Goal: Obtain resource: Obtain resource

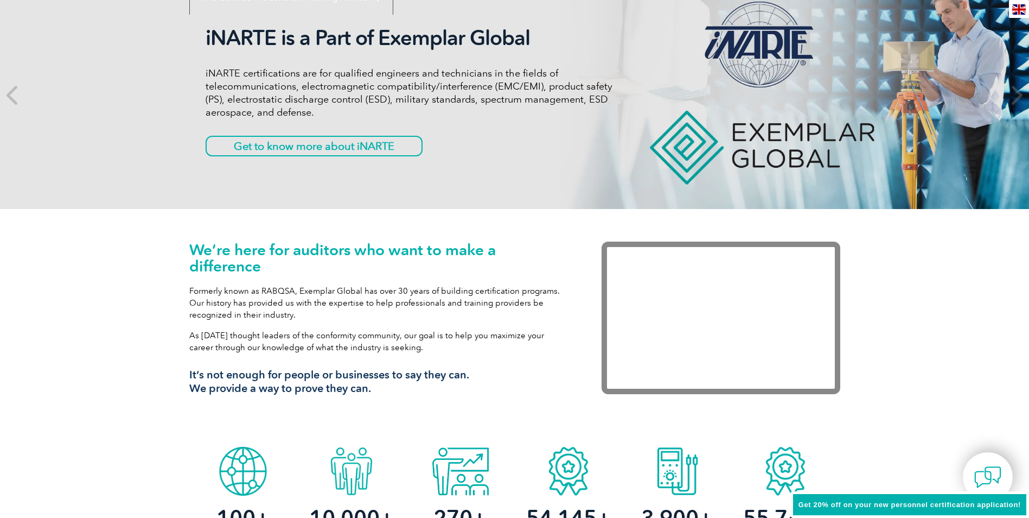
scroll to position [271, 0]
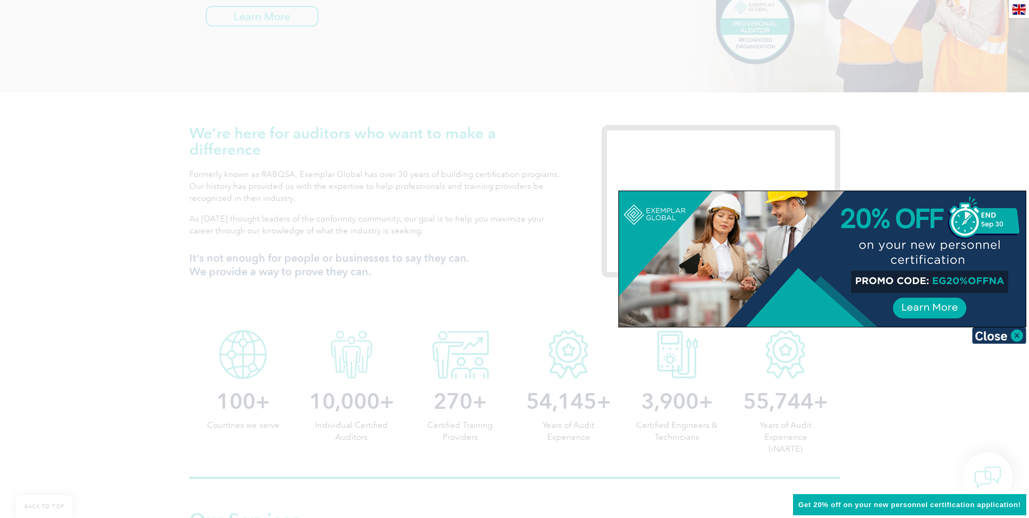
click at [995, 336] on img at bounding box center [999, 335] width 54 height 16
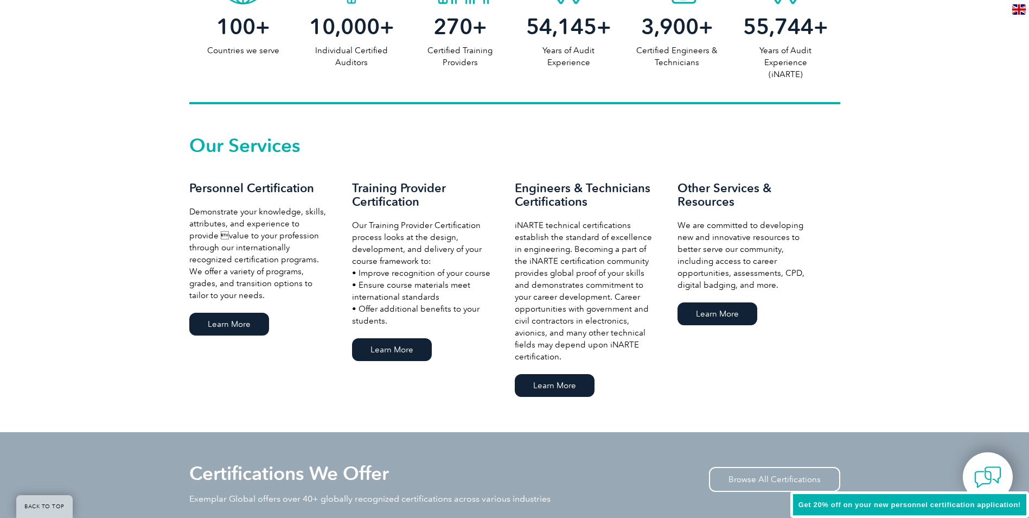
scroll to position [651, 0]
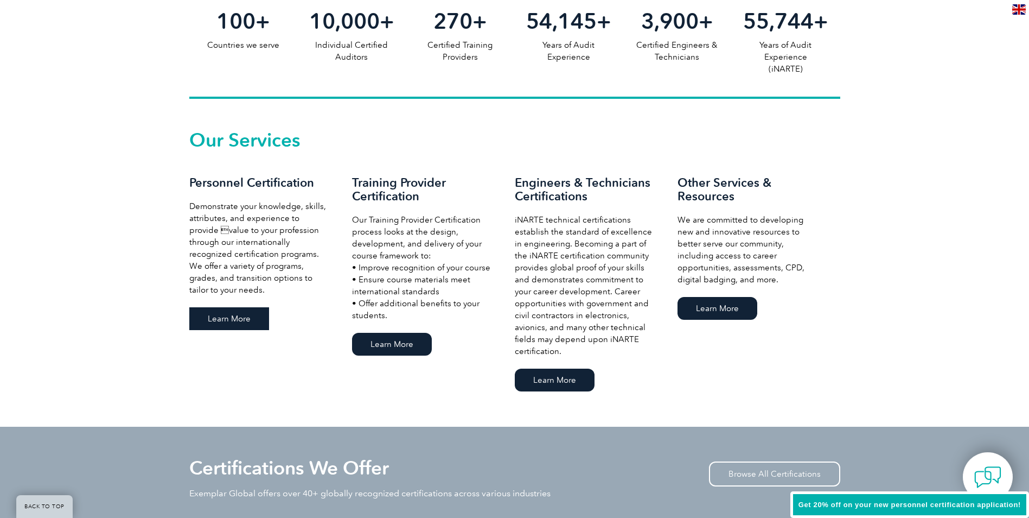
click at [229, 318] on link "Learn More" at bounding box center [229, 318] width 80 height 23
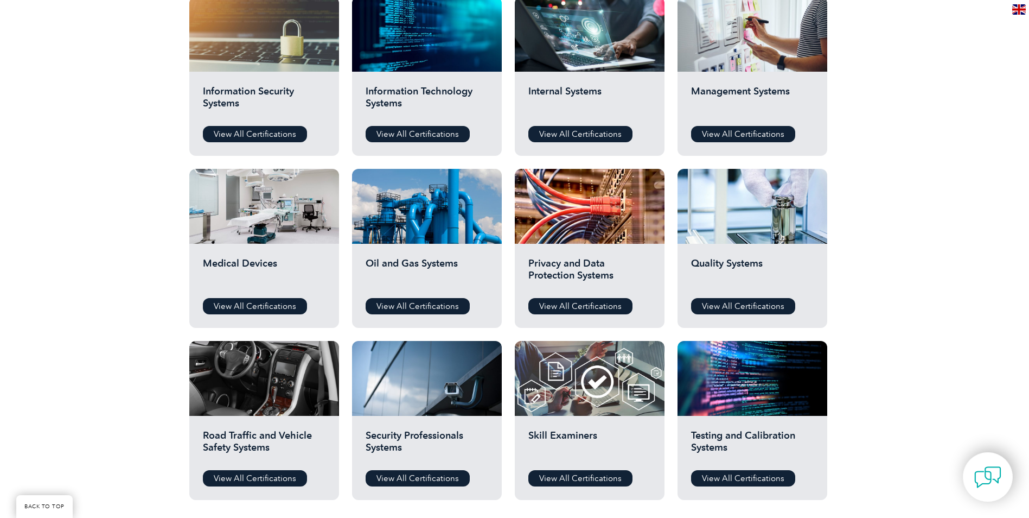
scroll to position [597, 0]
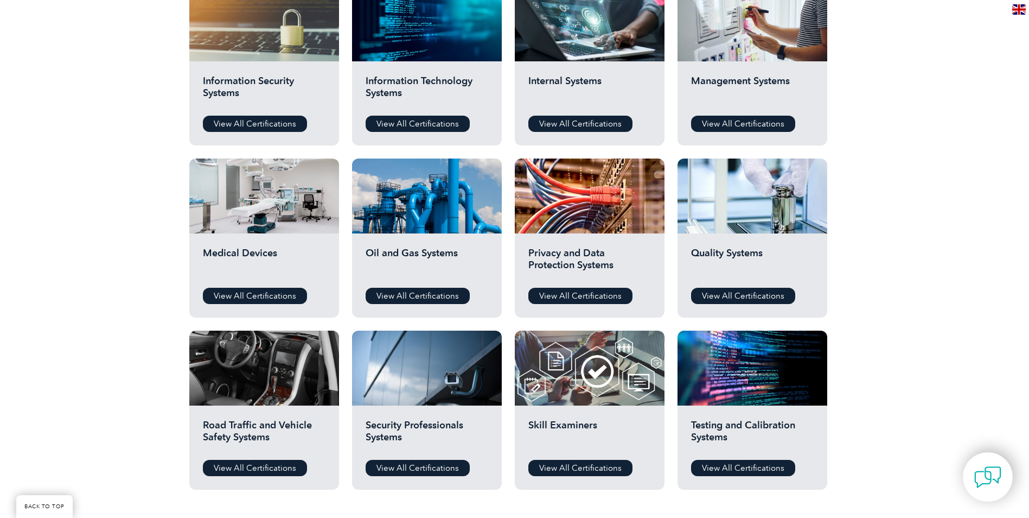
click at [734, 250] on h2 "Quality Systems" at bounding box center [752, 263] width 123 height 33
click at [733, 296] on link "View All Certifications" at bounding box center [743, 296] width 104 height 16
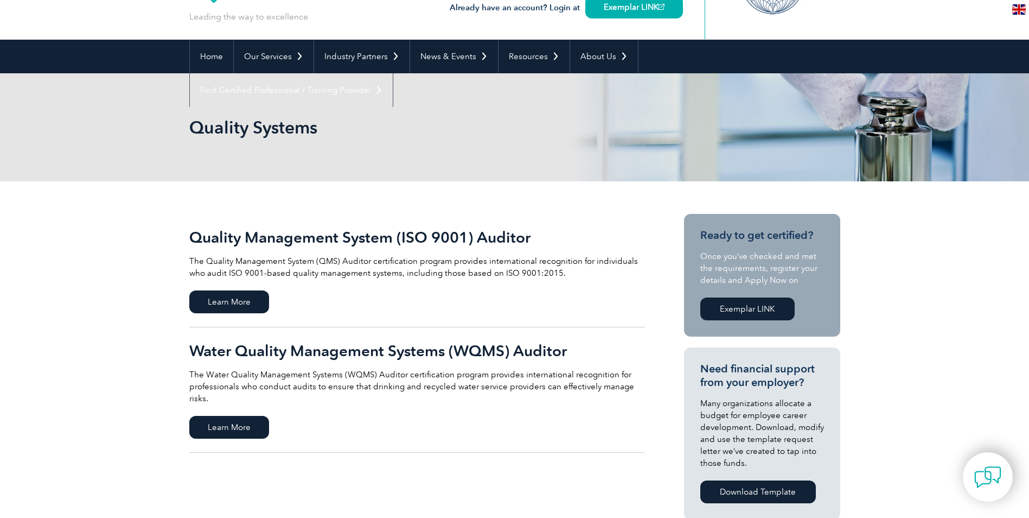
scroll to position [108, 0]
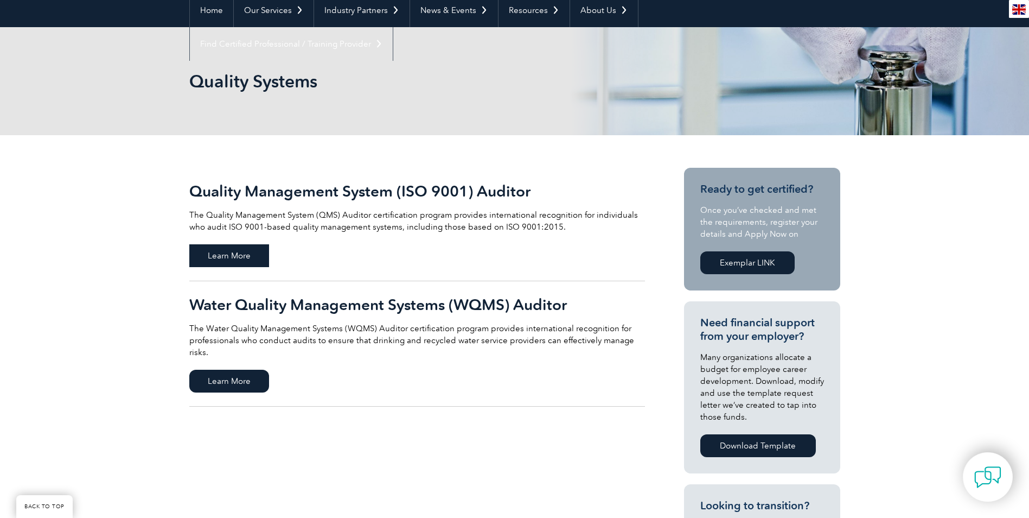
click at [219, 248] on span "Learn More" at bounding box center [229, 255] width 80 height 23
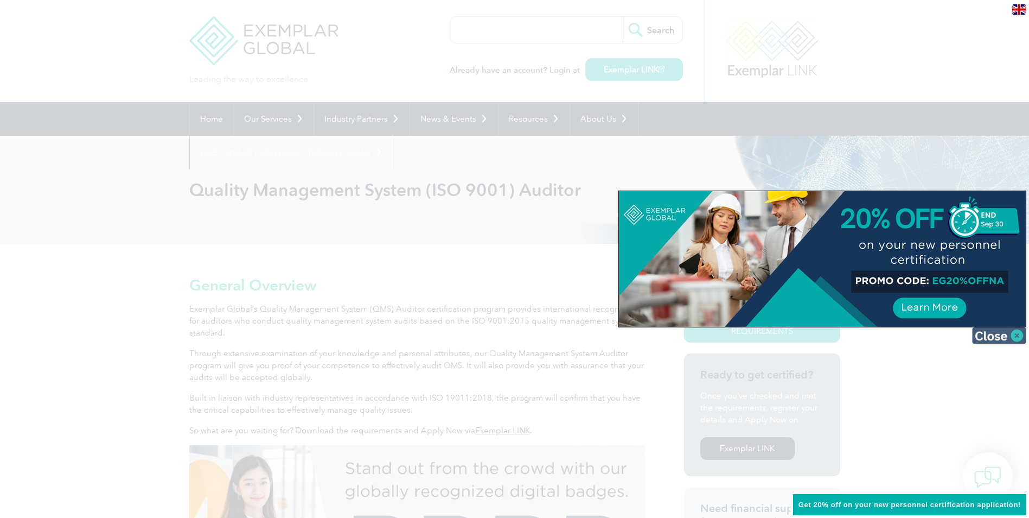
click at [981, 336] on img at bounding box center [999, 335] width 54 height 16
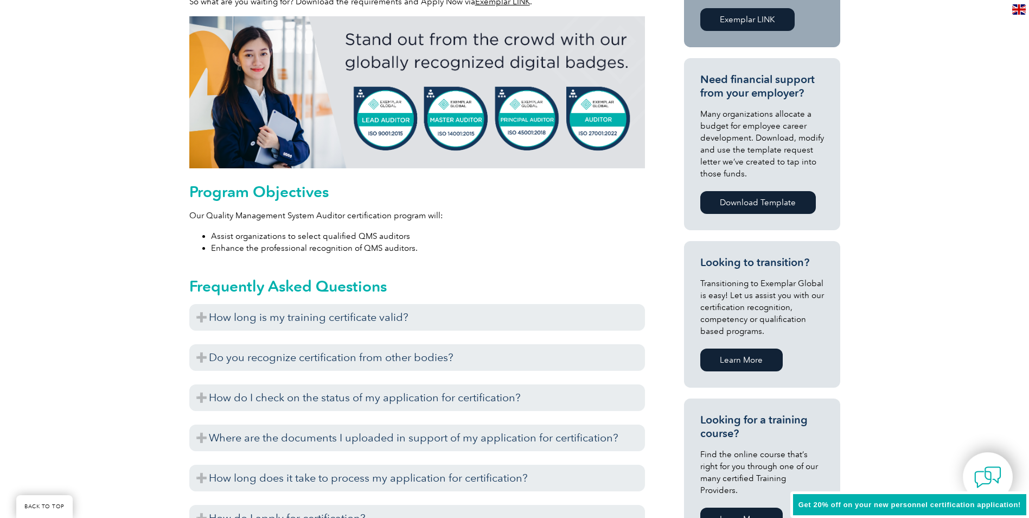
scroll to position [434, 0]
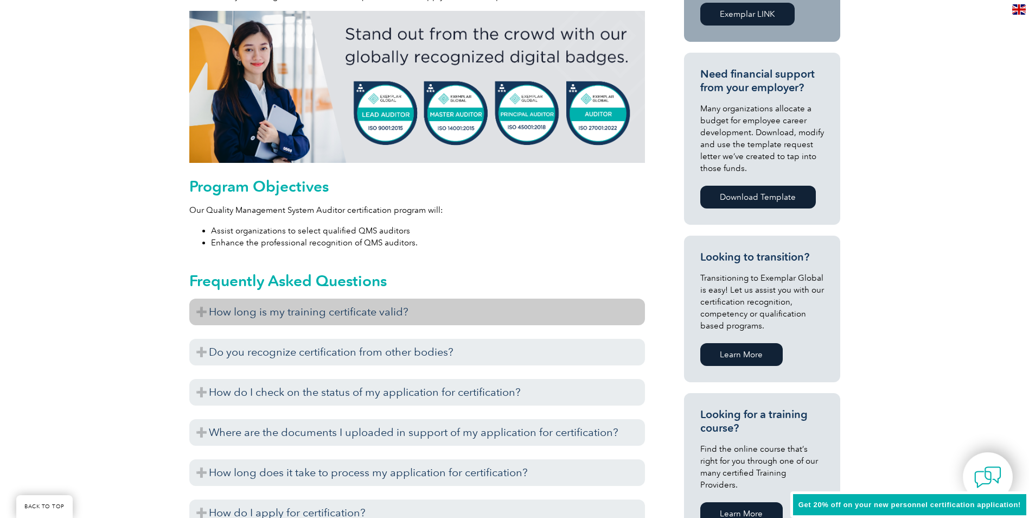
click at [199, 317] on h3 "How long is my training certificate valid?" at bounding box center [417, 311] width 456 height 27
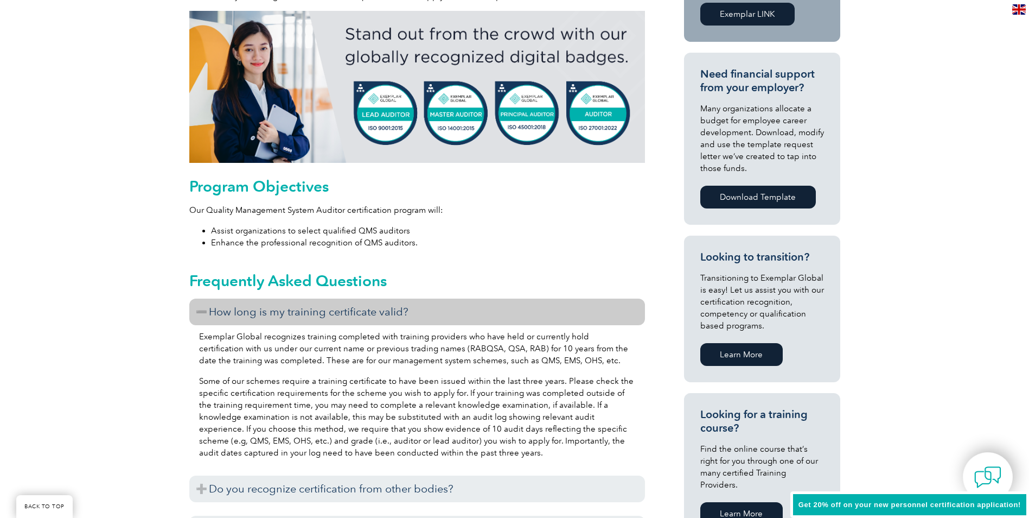
click at [202, 316] on h3 "How long is my training certificate valid?" at bounding box center [417, 311] width 456 height 27
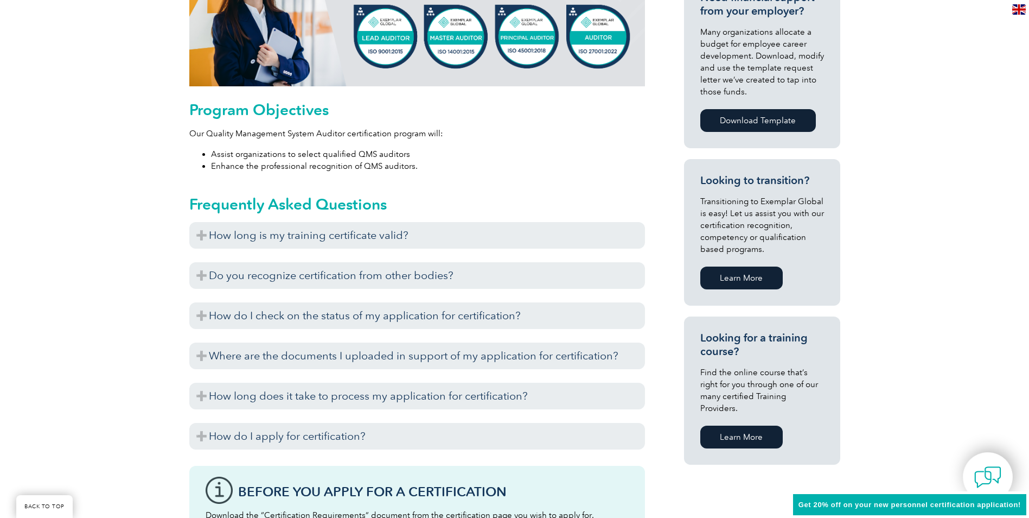
scroll to position [542, 0]
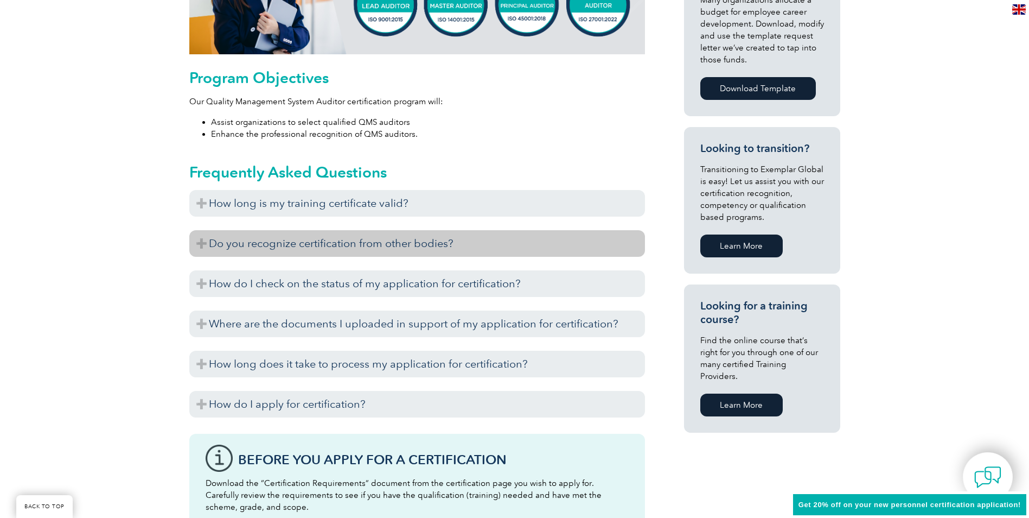
click at [199, 246] on h3 "Do you recognize certification from other bodies?" at bounding box center [417, 243] width 456 height 27
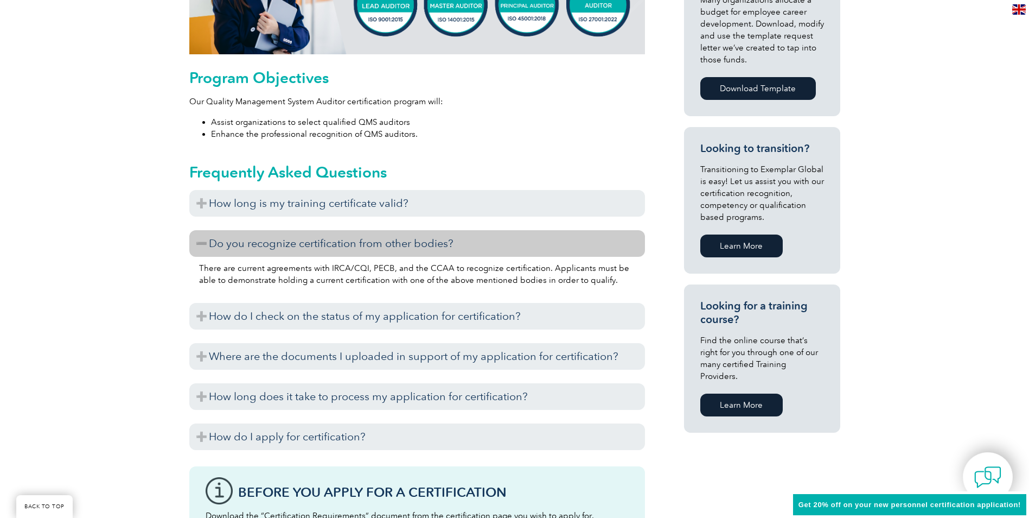
click at [199, 246] on h3 "Do you recognize certification from other bodies?" at bounding box center [417, 243] width 456 height 27
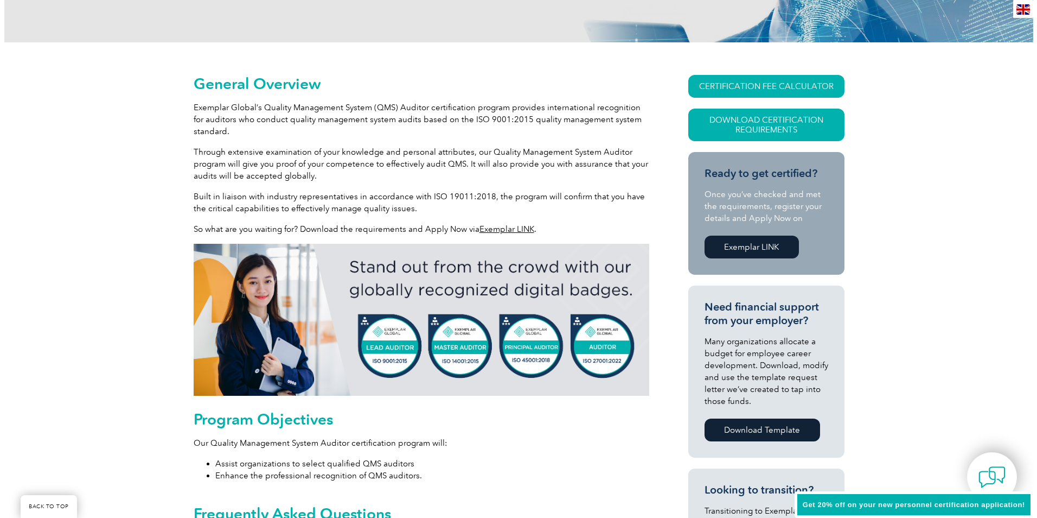
scroll to position [217, 0]
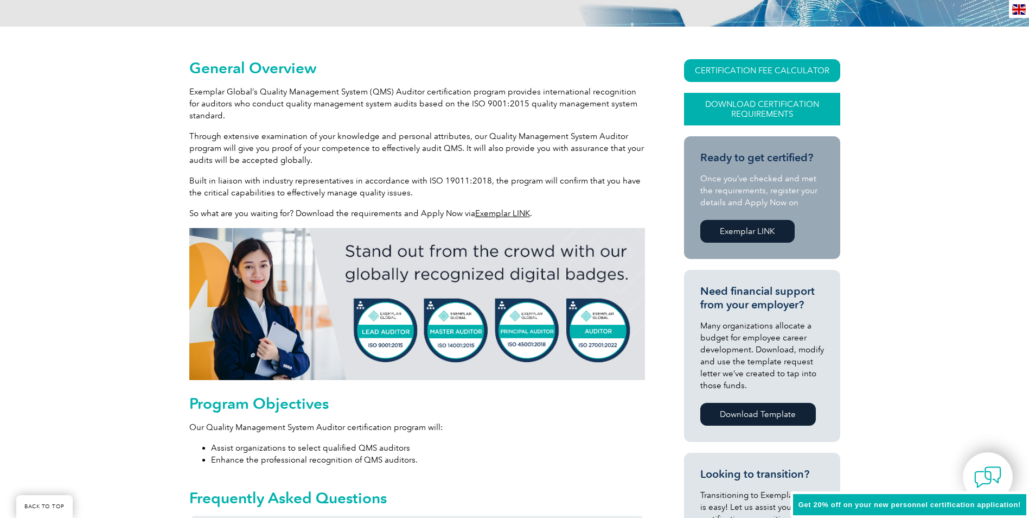
click at [799, 113] on link "Download Certification Requirements" at bounding box center [762, 109] width 156 height 33
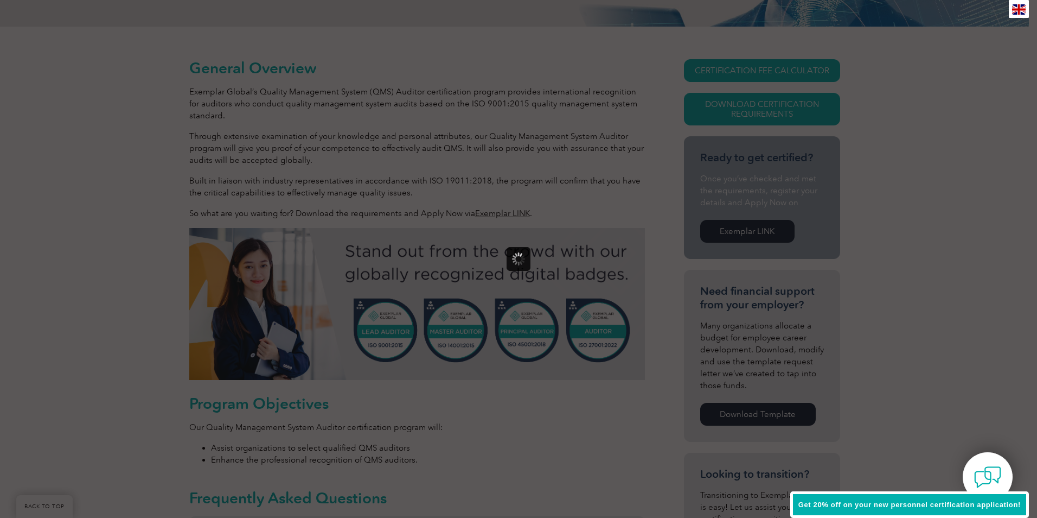
scroll to position [0, 0]
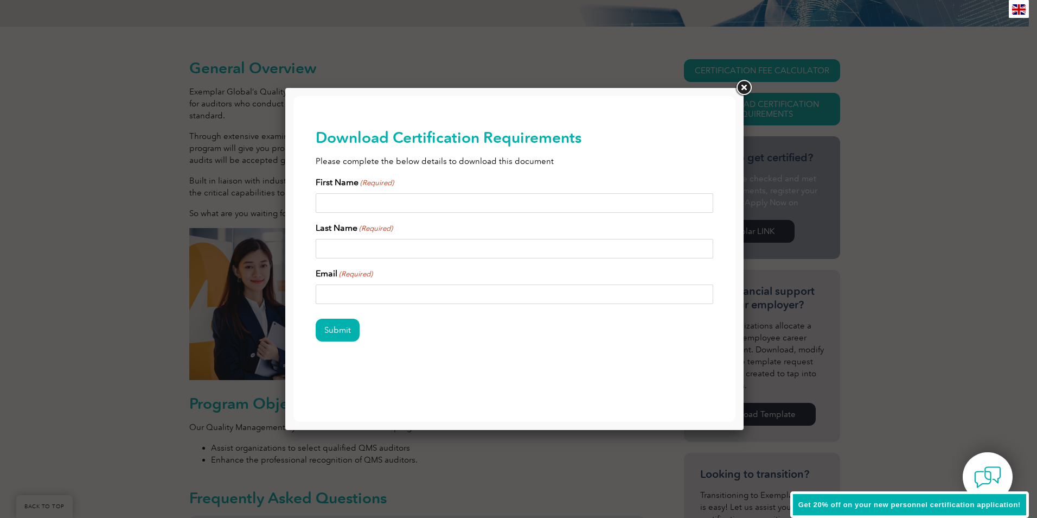
click at [517, 203] on input "First Name (Required)" at bounding box center [515, 203] width 398 height 20
type input "LOOK"
type input "LAW"
type input "norman.law@etherwan.com"
drag, startPoint x: 358, startPoint y: 202, endPoint x: 572, endPoint y: 292, distance: 232.6
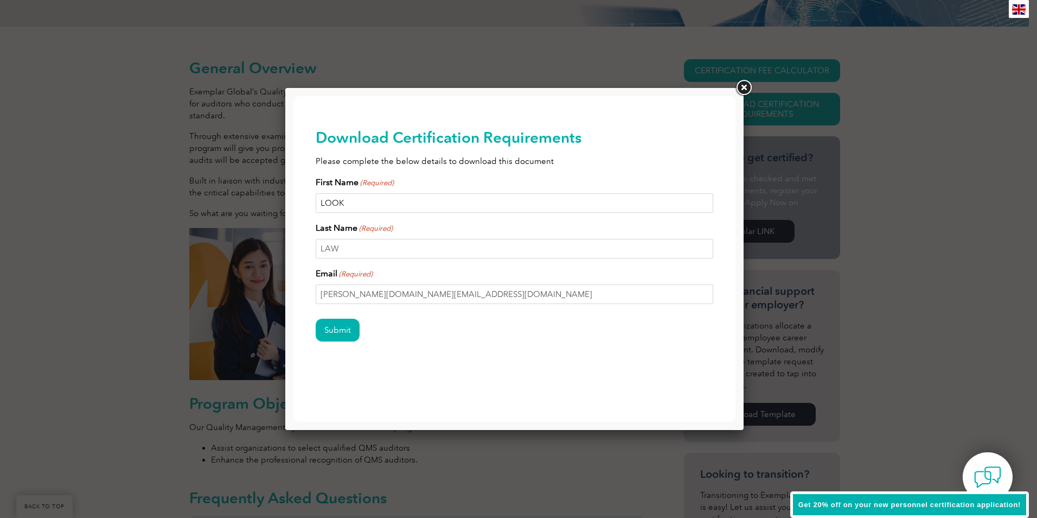
click at [293, 197] on html "BACK TO TOP Leading the way to excellence Search" at bounding box center [514, 252] width 442 height 312
type input "Norman"
click at [601, 231] on div "Last Name (Required) LAW" at bounding box center [515, 239] width 398 height 37
drag, startPoint x: 449, startPoint y: 296, endPoint x: 267, endPoint y: 291, distance: 181.3
click at [293, 291] on html "BACK TO TOP Leading the way to excellence Search" at bounding box center [514, 252] width 442 height 312
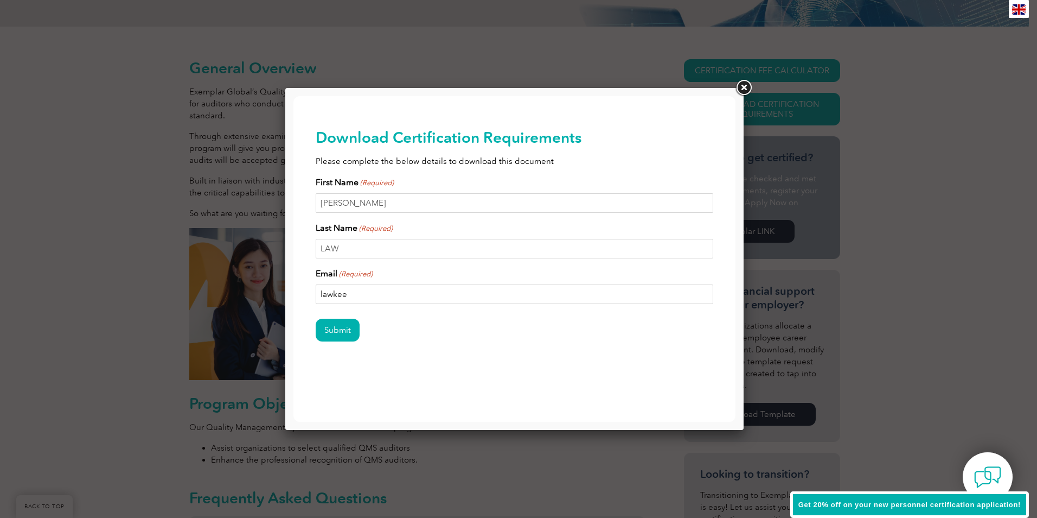
type input "lawkee1@gmail.com"
click at [347, 334] on input "Submit" at bounding box center [338, 329] width 44 height 23
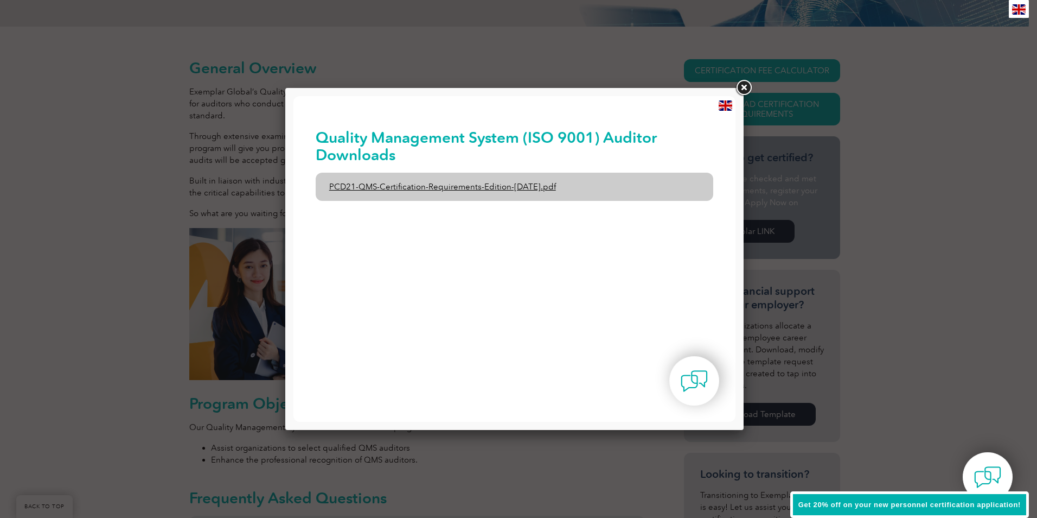
click at [550, 189] on link "PCD21-QMS-Certification-Requirements-Edition-2-April-2022.pdf" at bounding box center [515, 187] width 398 height 28
